Goal: Information Seeking & Learning: Learn about a topic

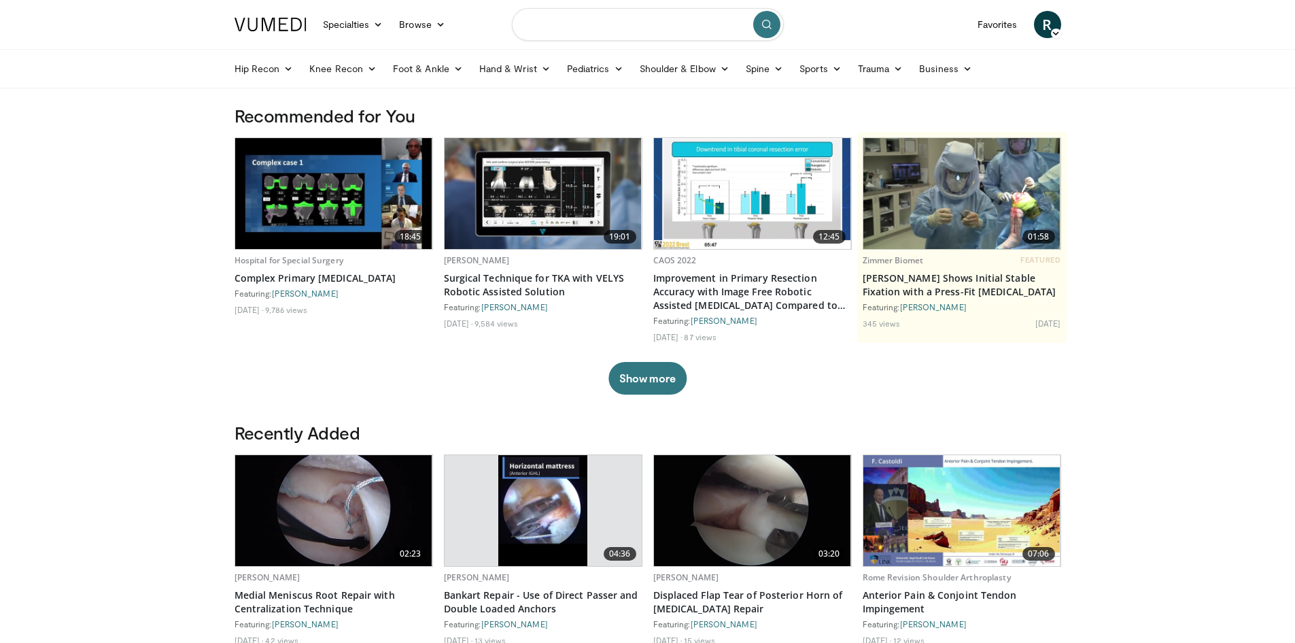
click at [620, 24] on input "Search topics, interventions" at bounding box center [648, 24] width 272 height 33
type input "******"
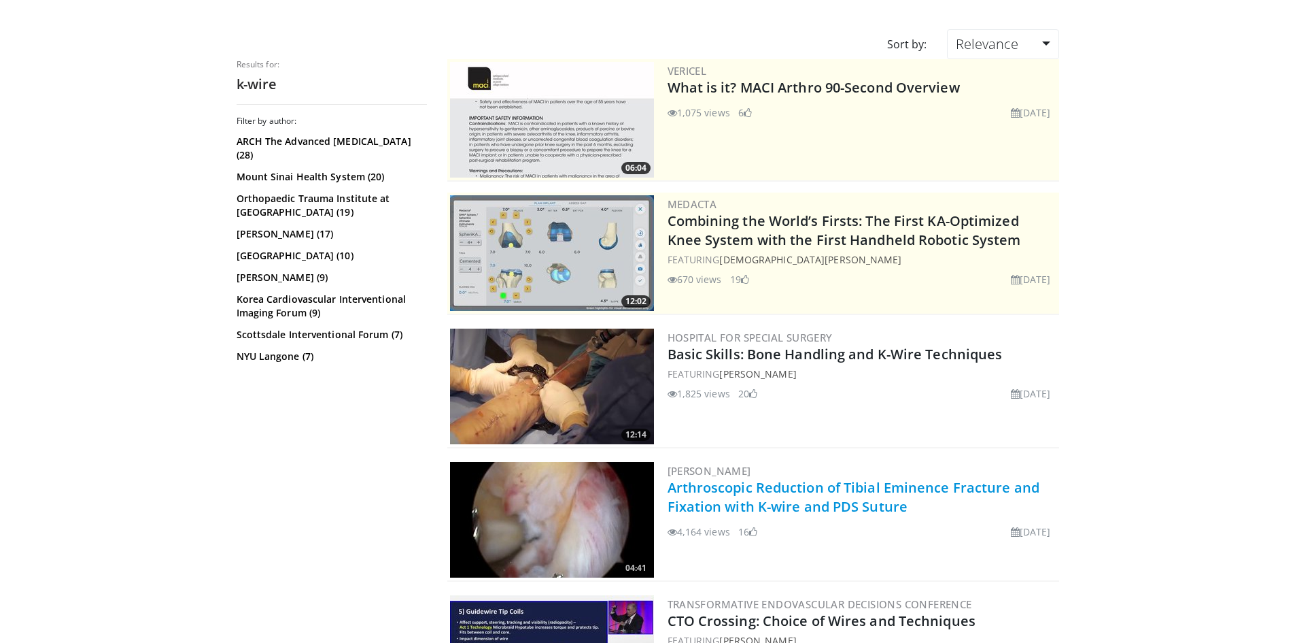
scroll to position [68, 0]
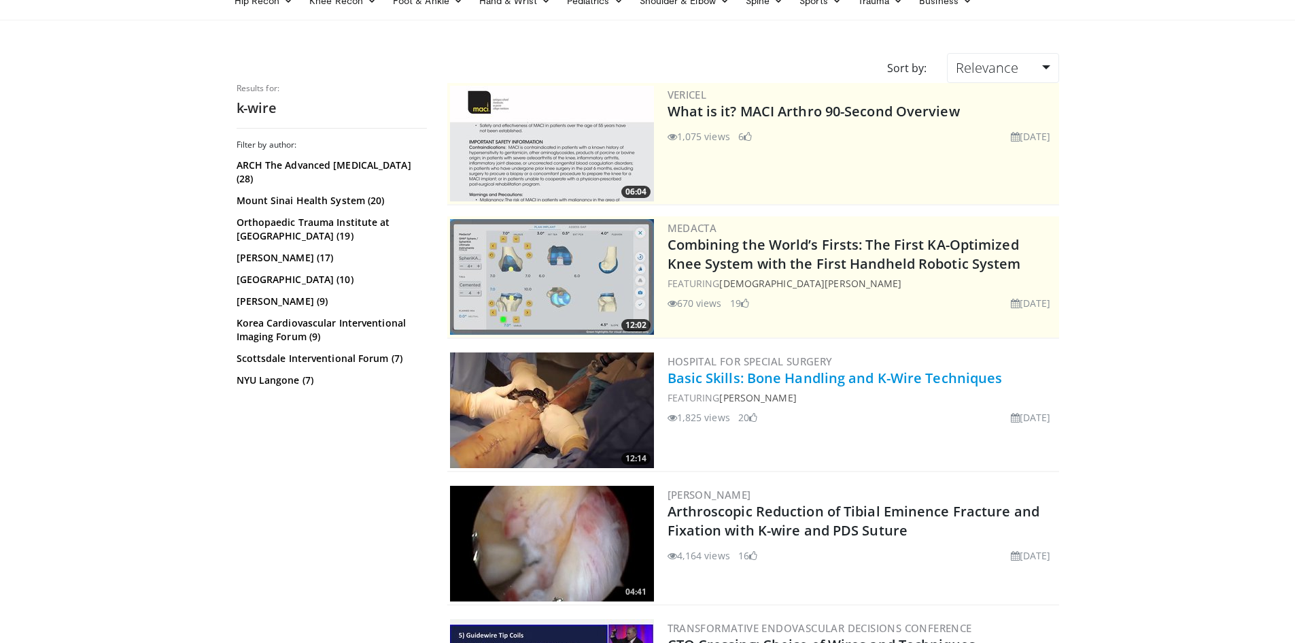
click at [846, 379] on link "Basic Skills: Bone Handling and K-Wire Techniques" at bounding box center [835, 378] width 335 height 18
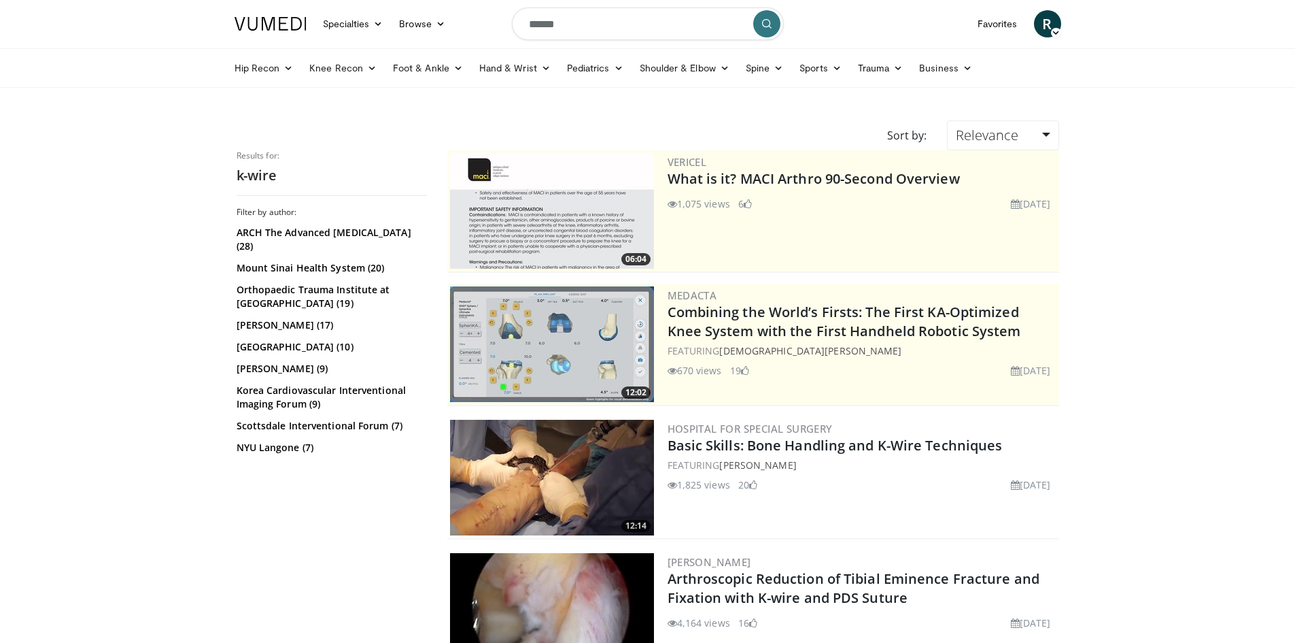
scroll to position [0, 0]
drag, startPoint x: 603, startPoint y: 31, endPoint x: 352, endPoint y: 4, distance: 253.0
click at [352, 4] on nav "Specialties Adult & Family Medicine Allergy, Asthma, Immunology Anesthesiology …" at bounding box center [647, 24] width 843 height 49
type input "**********"
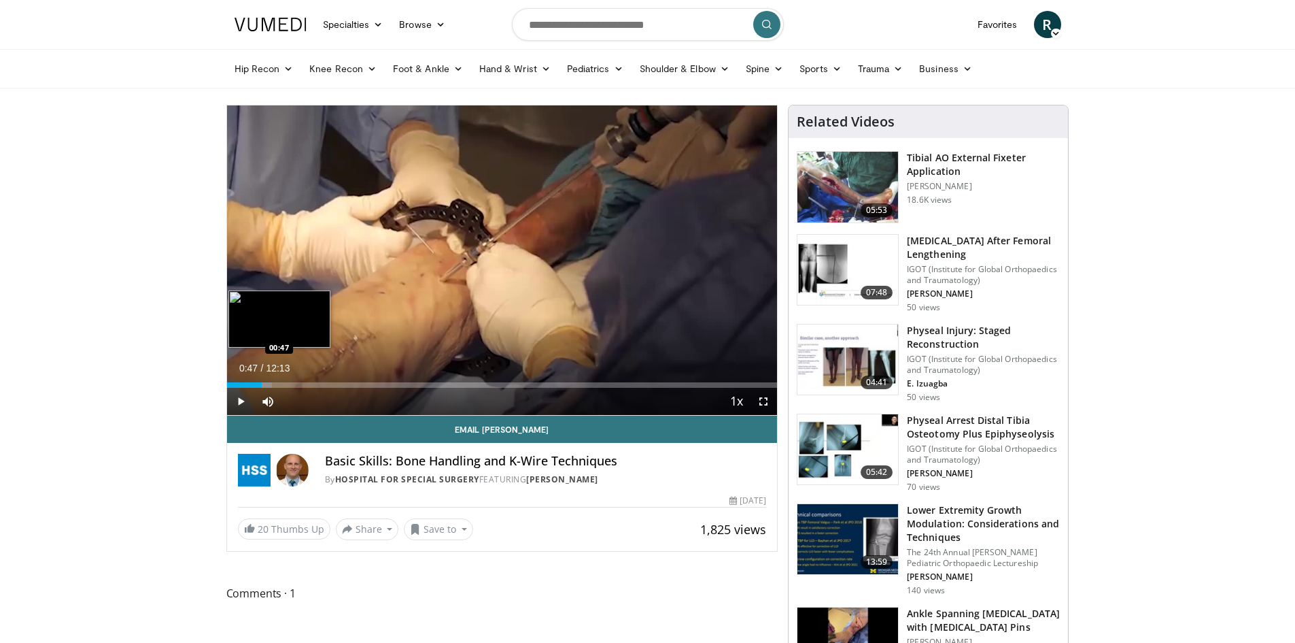
click at [262, 379] on div "Loaded : 8.17% 00:47 00:47" at bounding box center [502, 381] width 551 height 13
click at [309, 379] on div "Loaded : 9.56% 00:48 01:48" at bounding box center [502, 381] width 551 height 13
click at [293, 380] on div "Loaded : 24.51% 01:54 01:28" at bounding box center [502, 381] width 551 height 13
click at [261, 382] on div "00:46" at bounding box center [260, 384] width 67 height 5
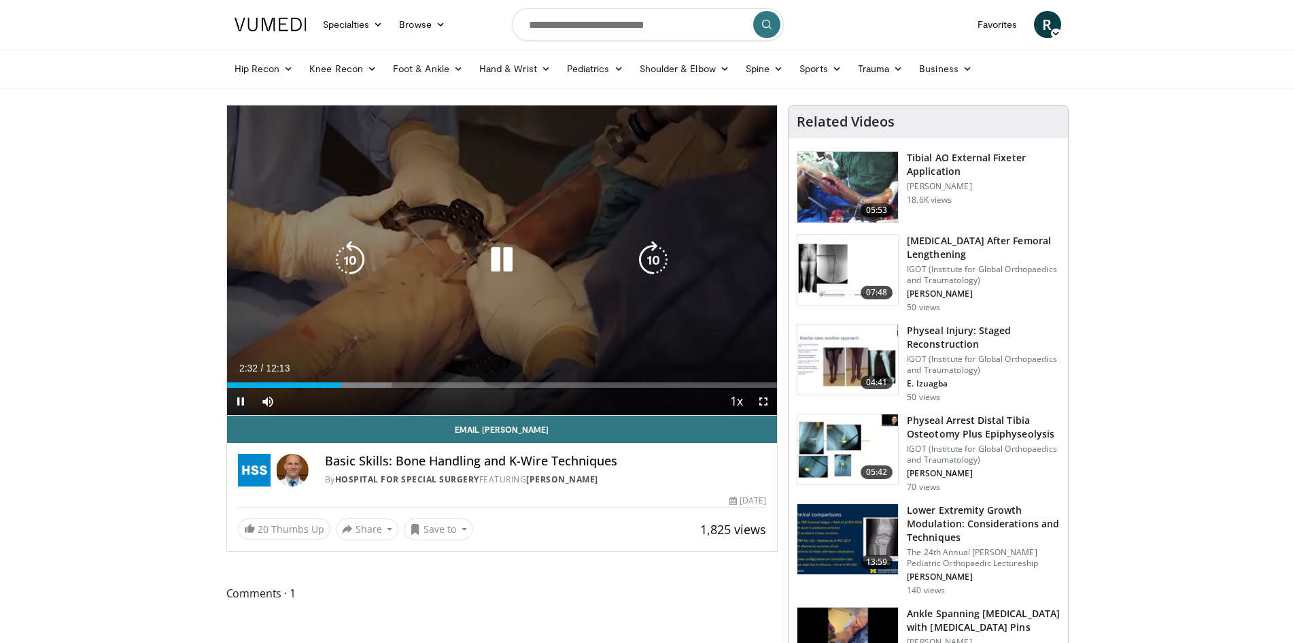
click at [486, 259] on icon "Video Player" at bounding box center [502, 260] width 38 height 38
click at [500, 267] on icon "Video Player" at bounding box center [502, 260] width 38 height 38
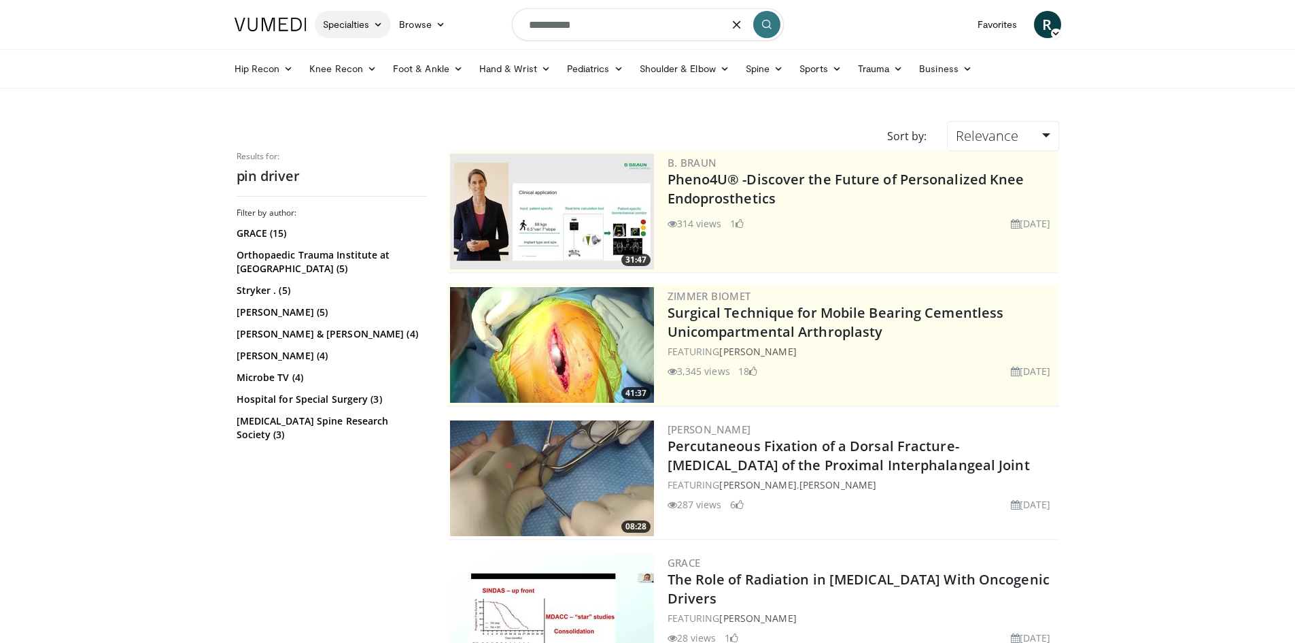
drag, startPoint x: 592, startPoint y: 24, endPoint x: 327, endPoint y: 23, distance: 264.5
click at [327, 23] on nav "Specialties Adult & Family Medicine Allergy, Asthma, Immunology Anesthesiology …" at bounding box center [647, 24] width 843 height 49
type input "******"
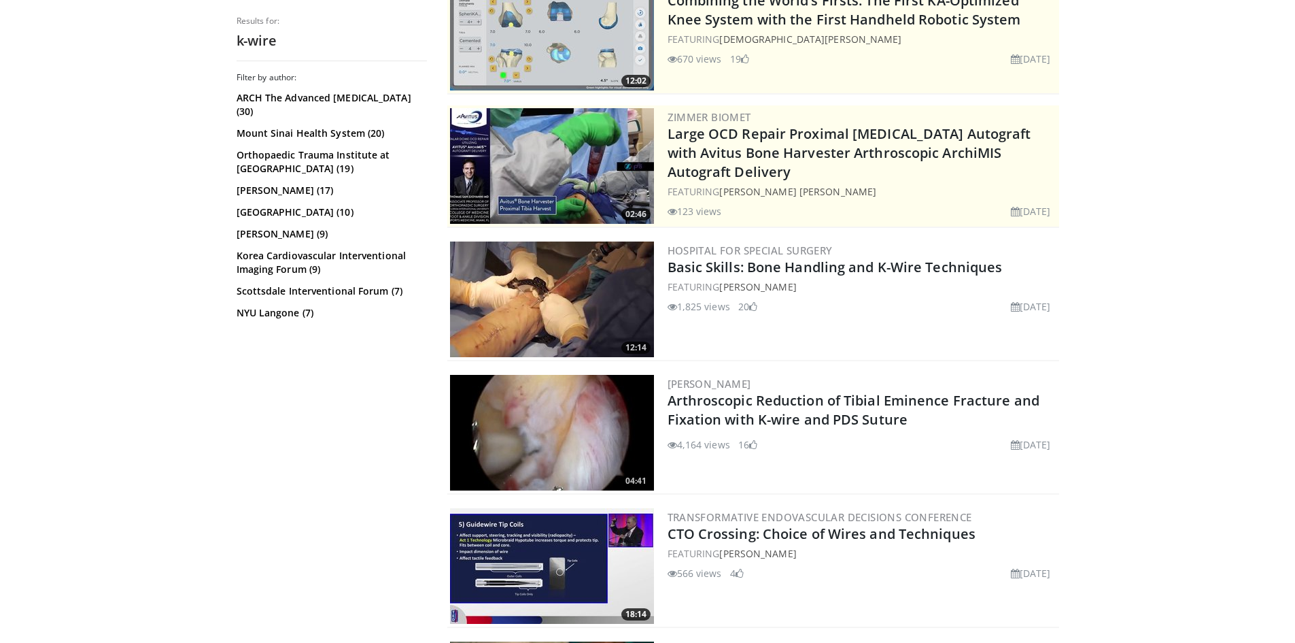
scroll to position [136, 0]
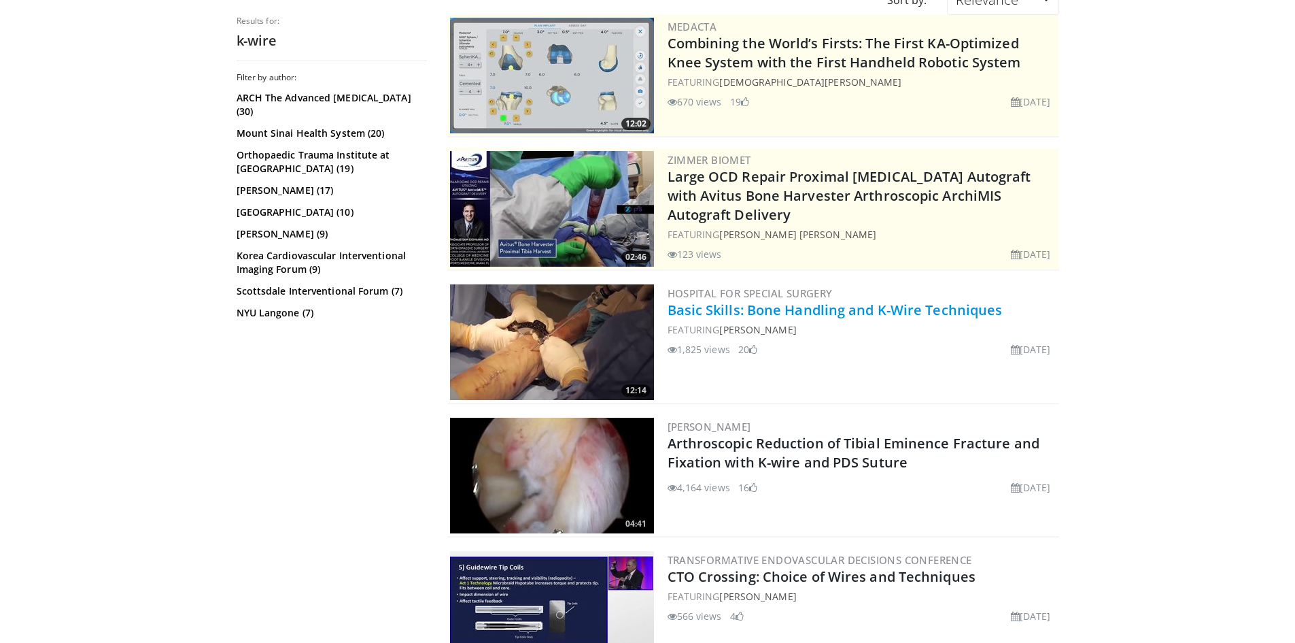
click at [894, 311] on link "Basic Skills: Bone Handling and K-Wire Techniques" at bounding box center [835, 310] width 335 height 18
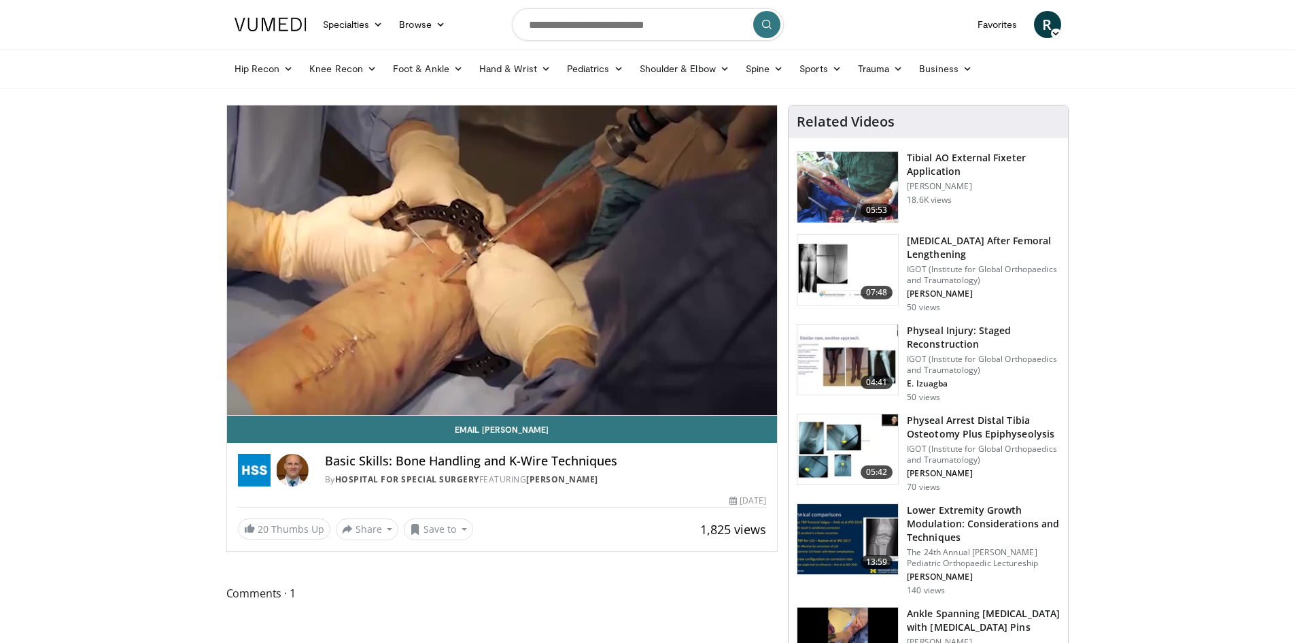
click at [504, 261] on div "10 seconds Tap to unmute" at bounding box center [502, 259] width 551 height 309
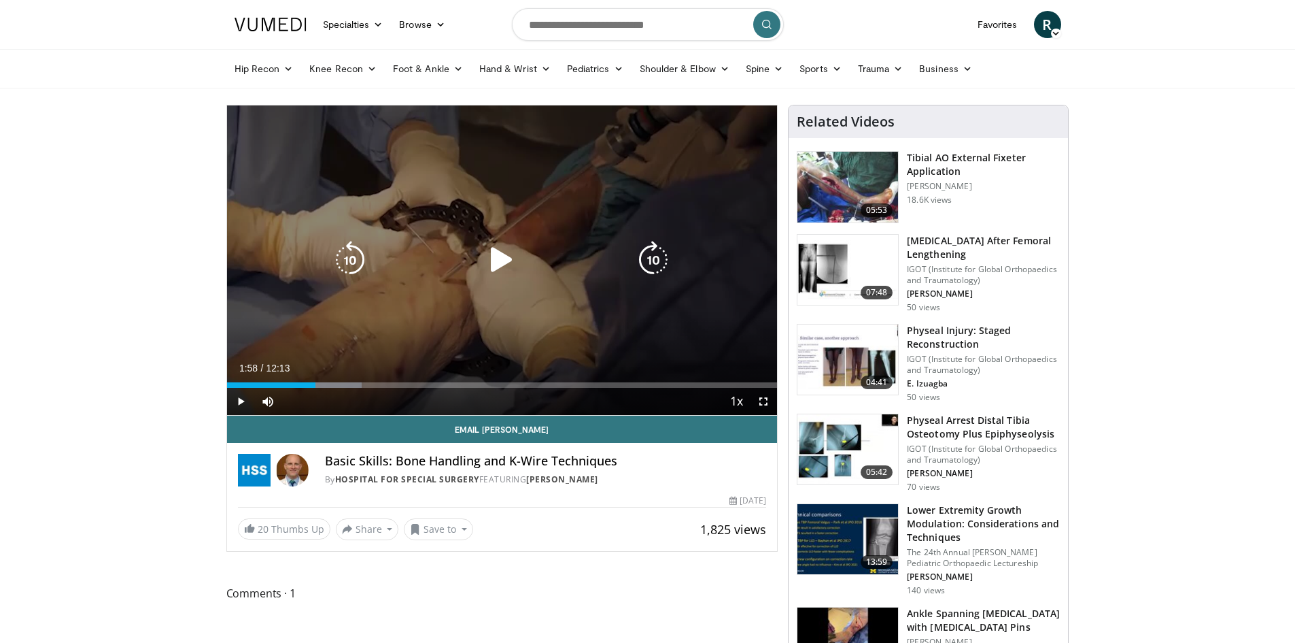
click at [507, 254] on icon "Video Player" at bounding box center [502, 260] width 38 height 38
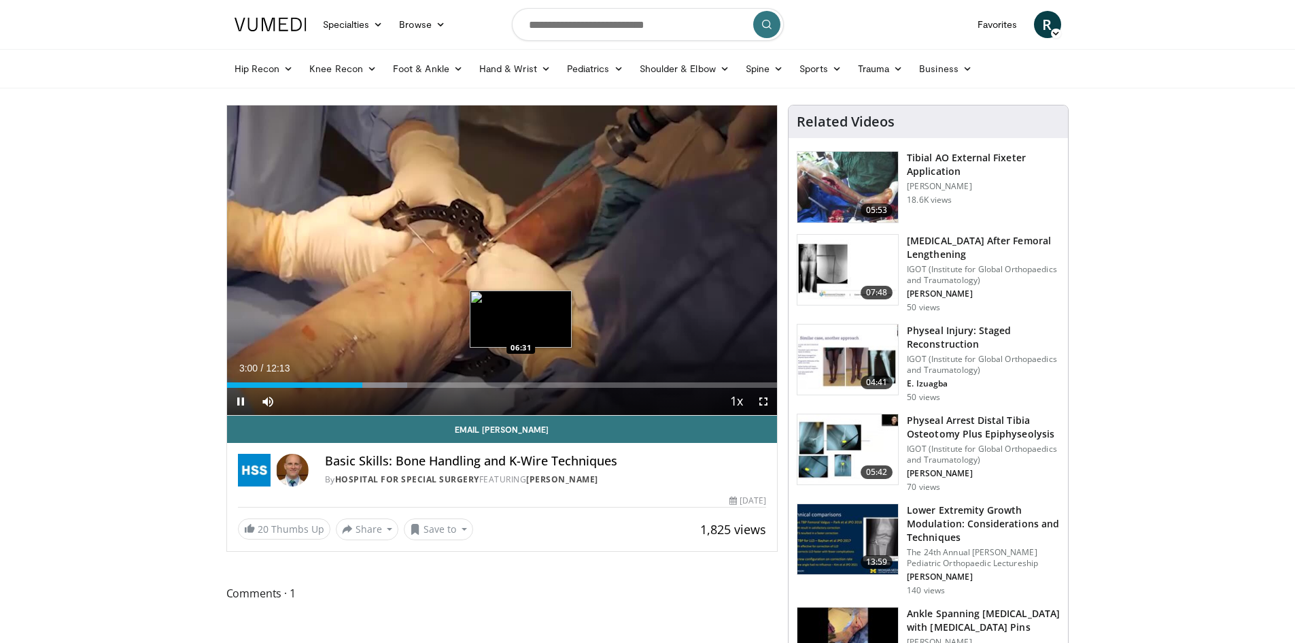
click at [521, 385] on div "Loaded : 32.77% 03:00 06:31" at bounding box center [502, 384] width 551 height 5
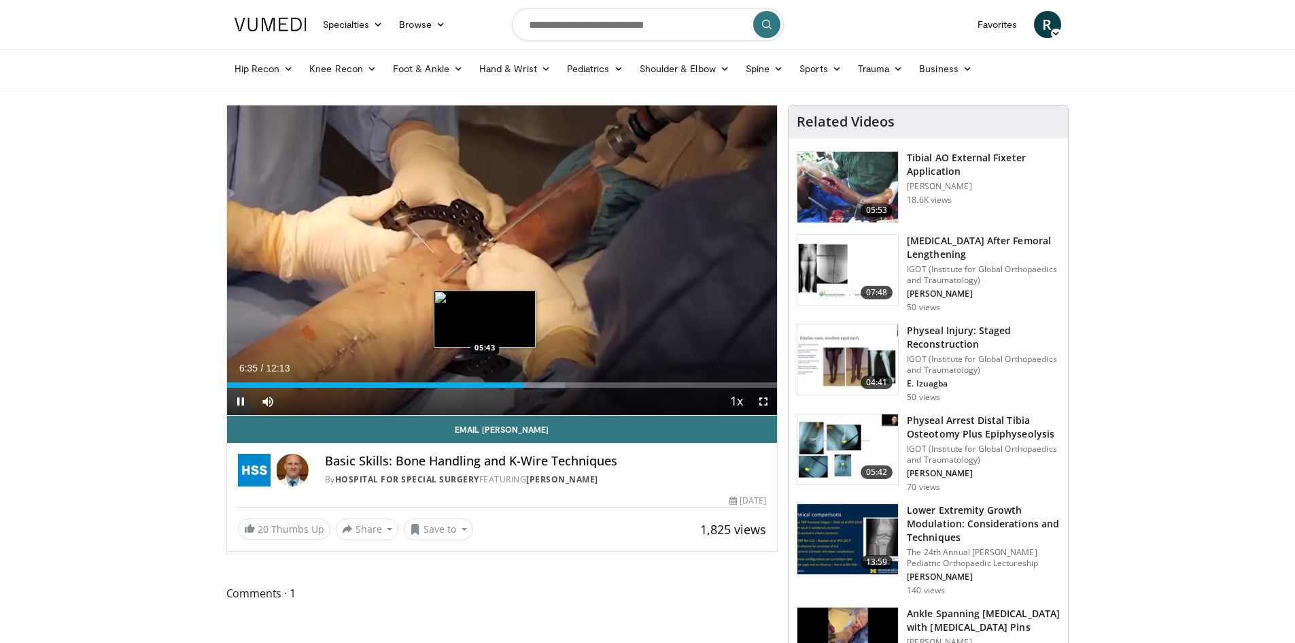
click at [484, 383] on div "06:35" at bounding box center [375, 384] width 296 height 5
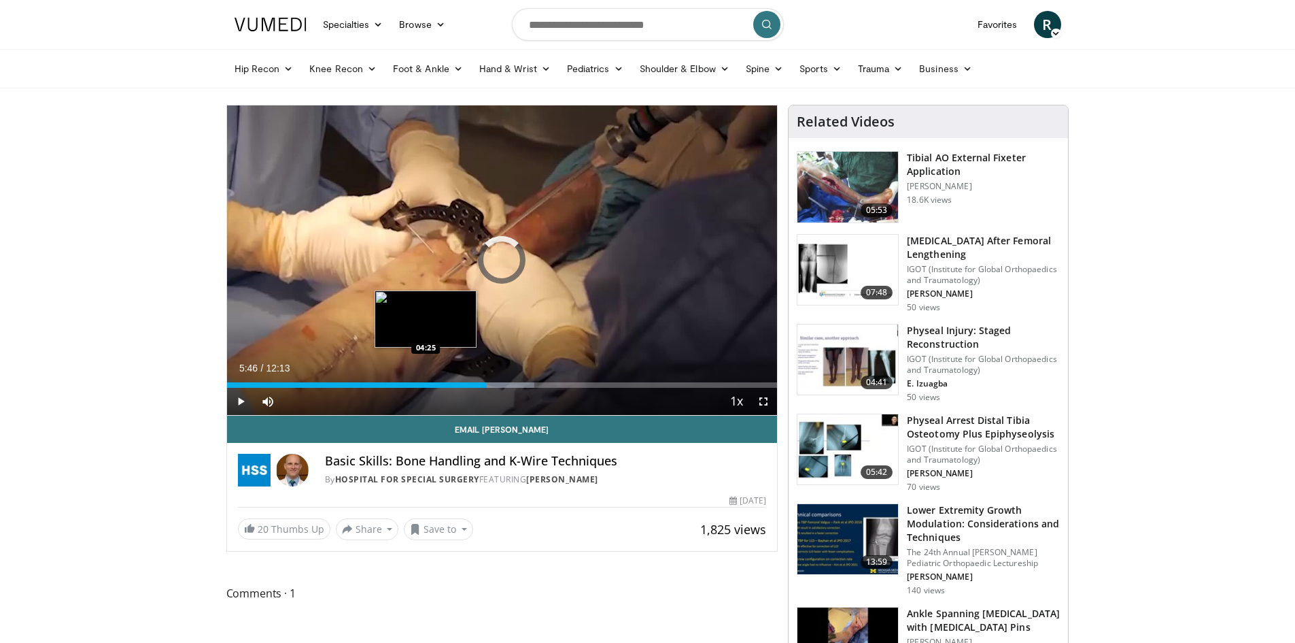
click at [426, 382] on div "05:46" at bounding box center [357, 384] width 260 height 5
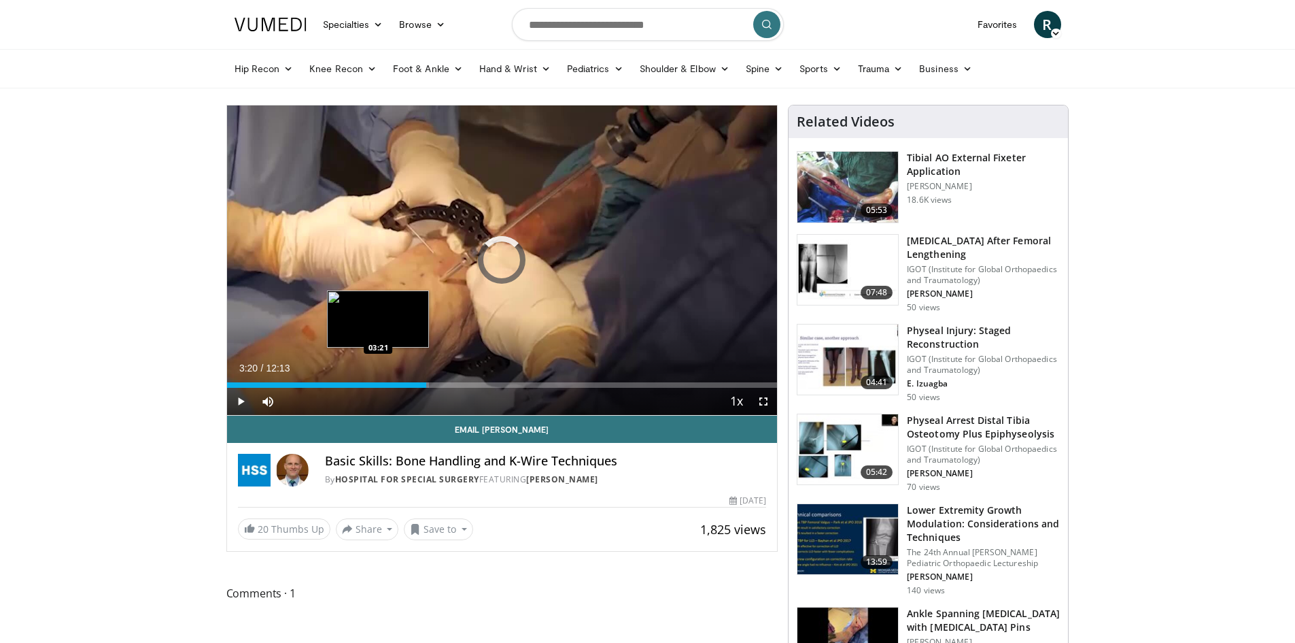
click at [377, 382] on div "04:26" at bounding box center [327, 384] width 200 height 5
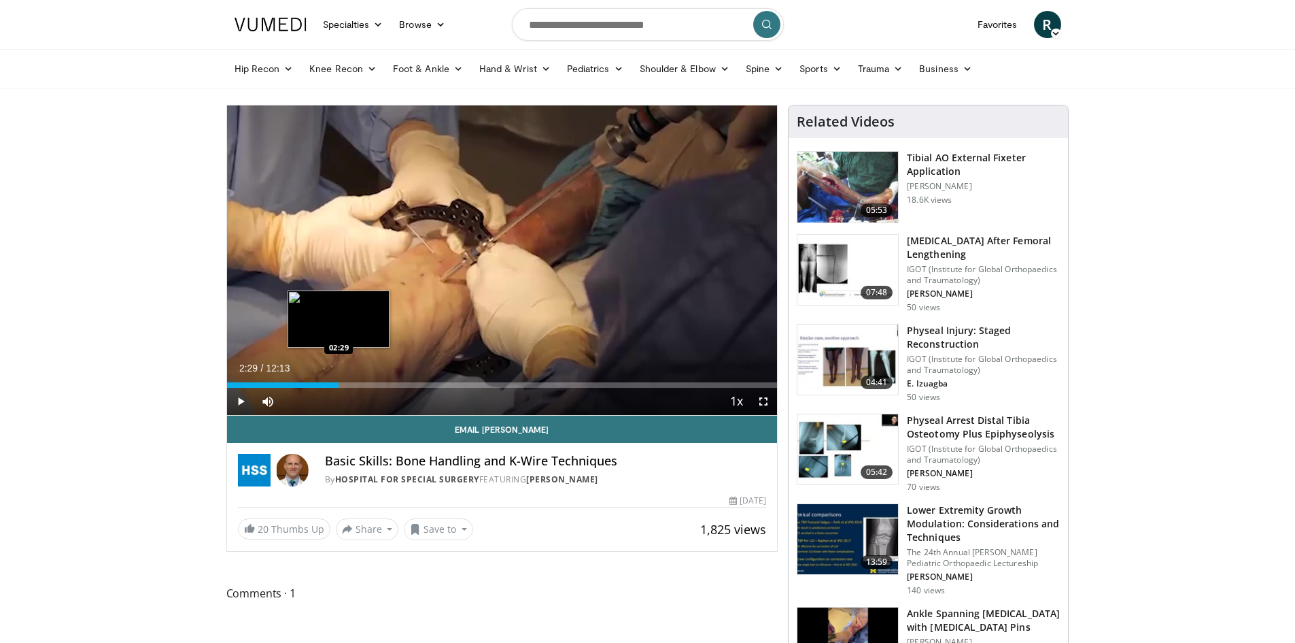
click at [339, 382] on div "02:29" at bounding box center [283, 384] width 112 height 5
click at [368, 382] on div "Loaded : 29.96% 02:30 03:07" at bounding box center [502, 384] width 551 height 5
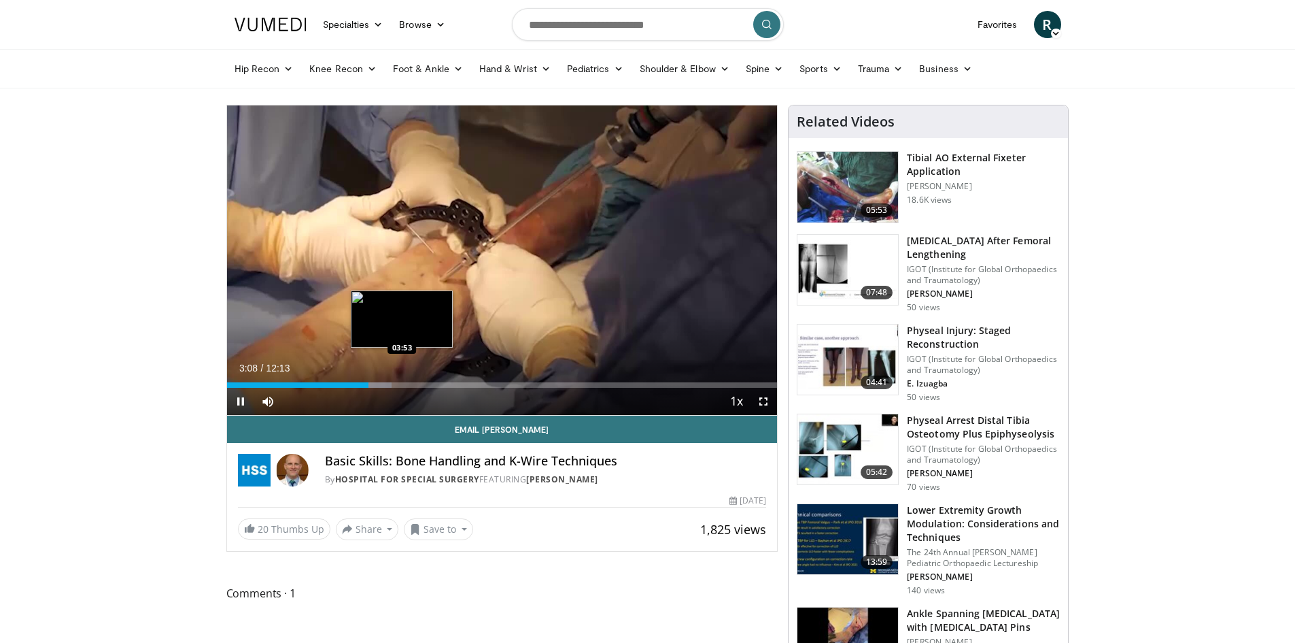
click at [402, 382] on div "Loaded : 29.96% 03:08 03:53" at bounding box center [502, 384] width 551 height 5
click at [447, 383] on div "Progress Bar" at bounding box center [415, 384] width 71 height 5
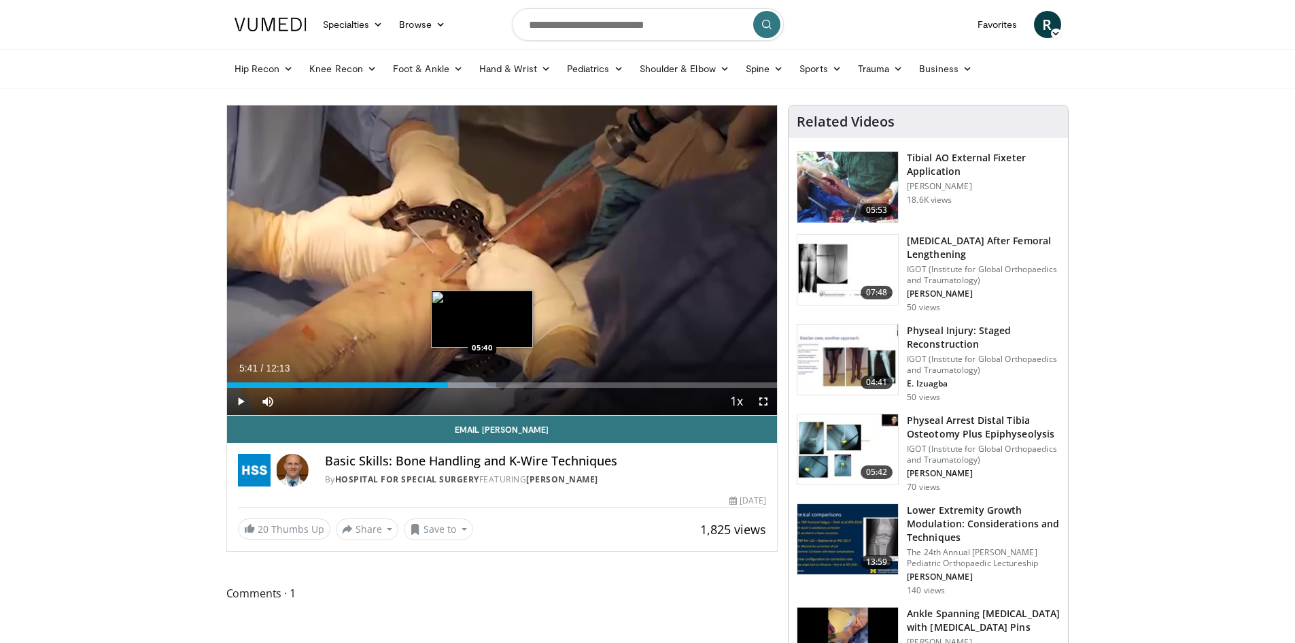
click at [483, 383] on div "Progress Bar" at bounding box center [461, 384] width 71 height 5
click at [508, 386] on div "Loaded : 55.84% 05:42 06:14" at bounding box center [502, 384] width 551 height 5
click at [496, 386] on div "06:16" at bounding box center [368, 384] width 282 height 5
click at [477, 382] on div "06:01" at bounding box center [362, 384] width 271 height 5
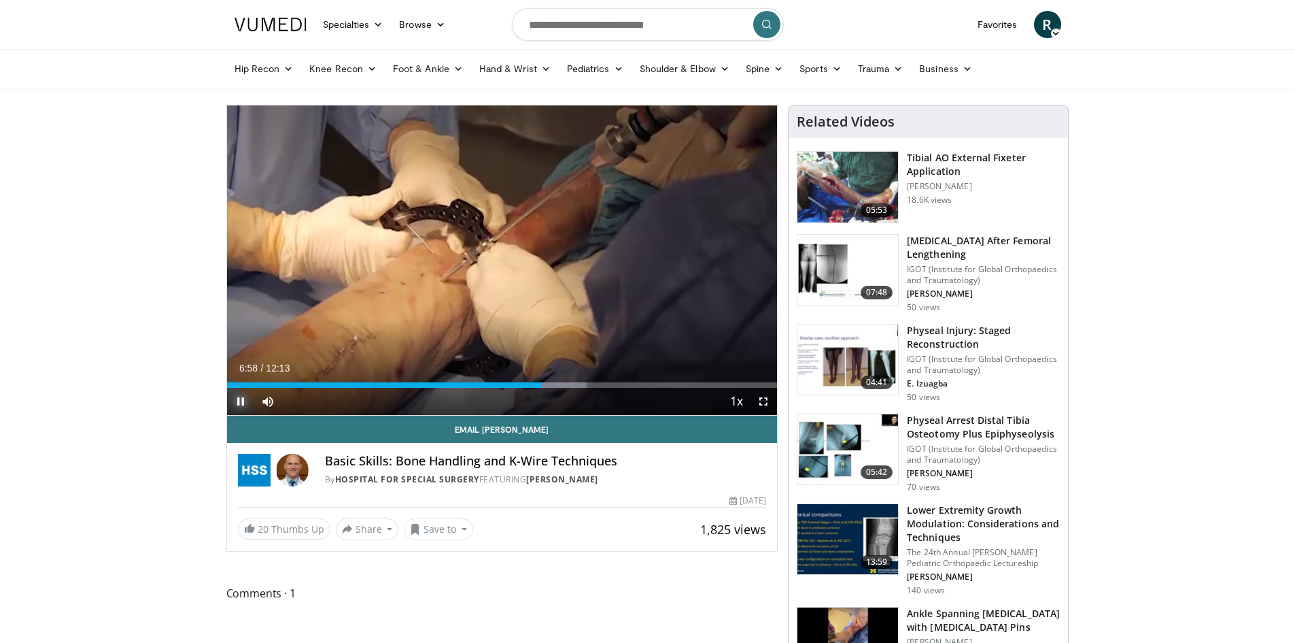
click at [239, 395] on span "Video Player" at bounding box center [240, 401] width 27 height 27
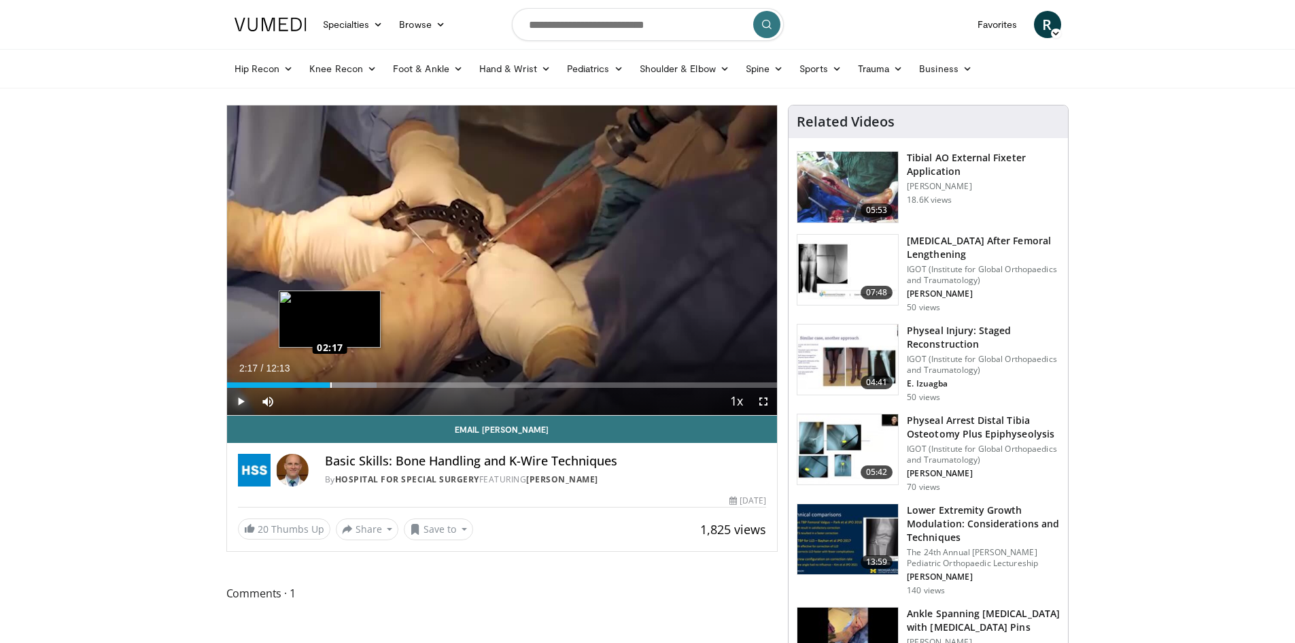
drag, startPoint x: 541, startPoint y: 387, endPoint x: 330, endPoint y: 378, distance: 211.6
click at [330, 378] on div "Loaded : 27.24% 02:19 02:17" at bounding box center [502, 381] width 551 height 13
